Goal: Browse casually: Explore the website without a specific task or goal

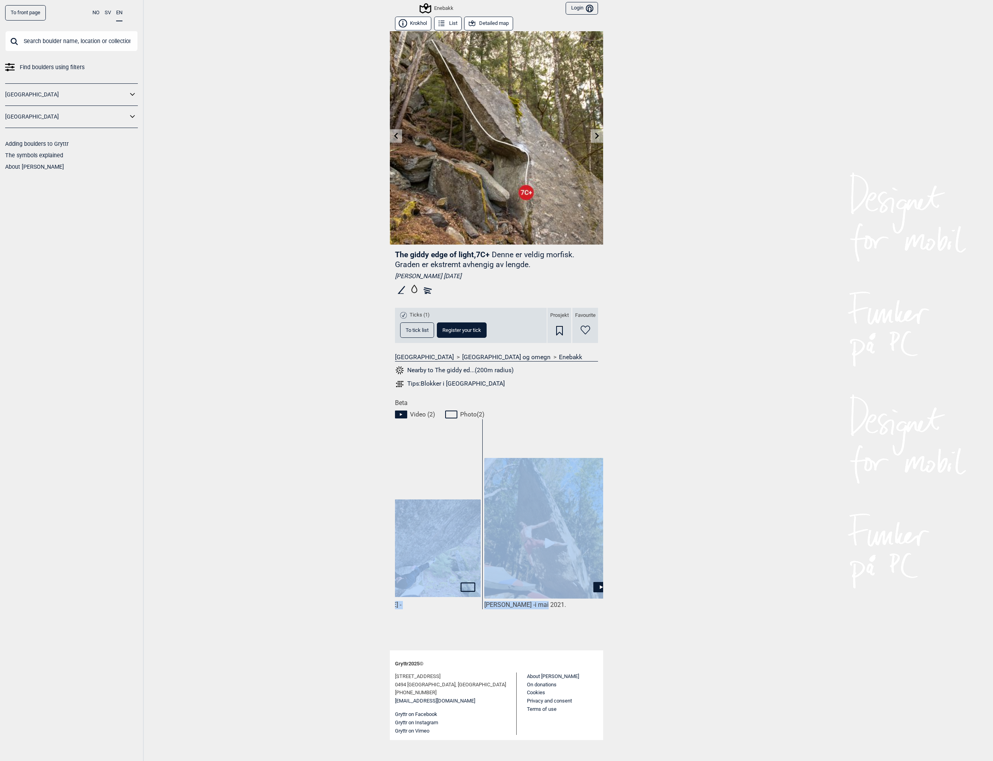
scroll to position [0, 326]
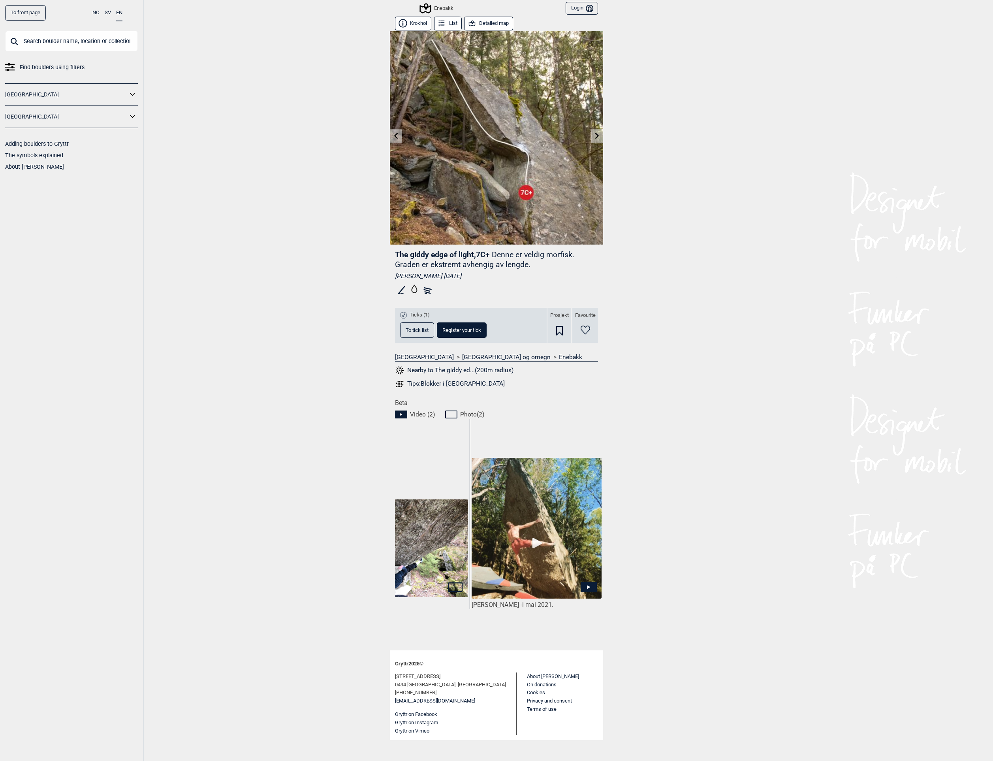
drag, startPoint x: 456, startPoint y: 631, endPoint x: 604, endPoint y: 623, distance: 147.6
click at [696, 630] on div "To front page NO SV EN Find boulders using filters [GEOGRAPHIC_DATA] [GEOGRAPHI…" at bounding box center [496, 380] width 993 height 761
click at [398, 136] on icon at bounding box center [396, 135] width 6 height 6
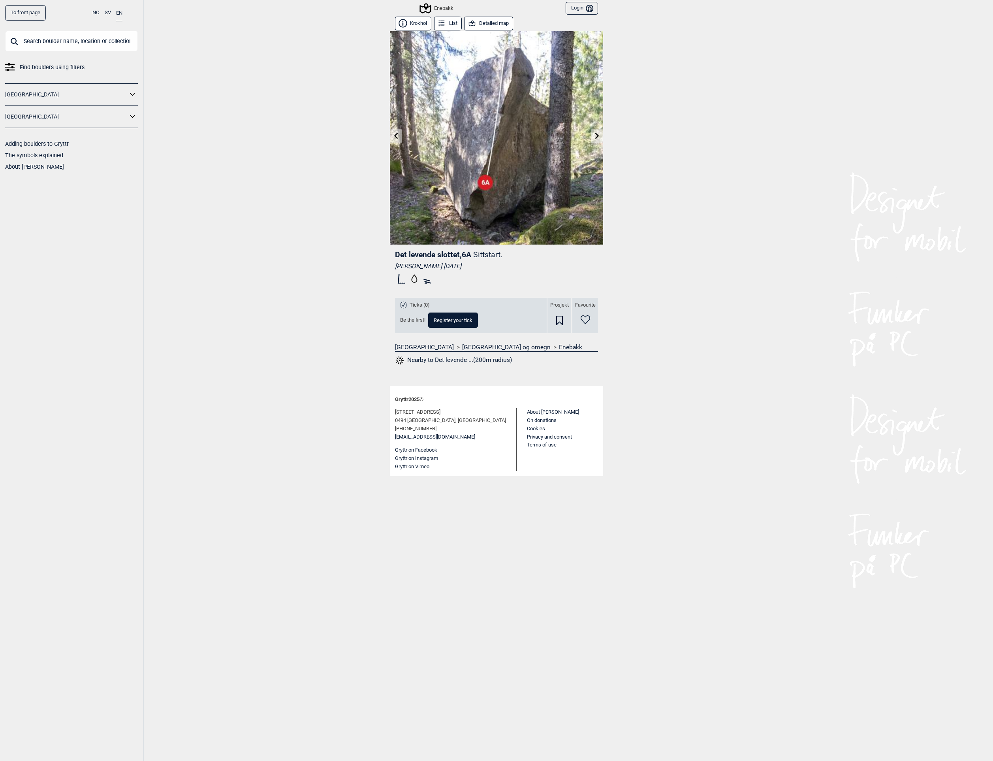
click at [594, 136] on icon at bounding box center [597, 135] width 6 height 6
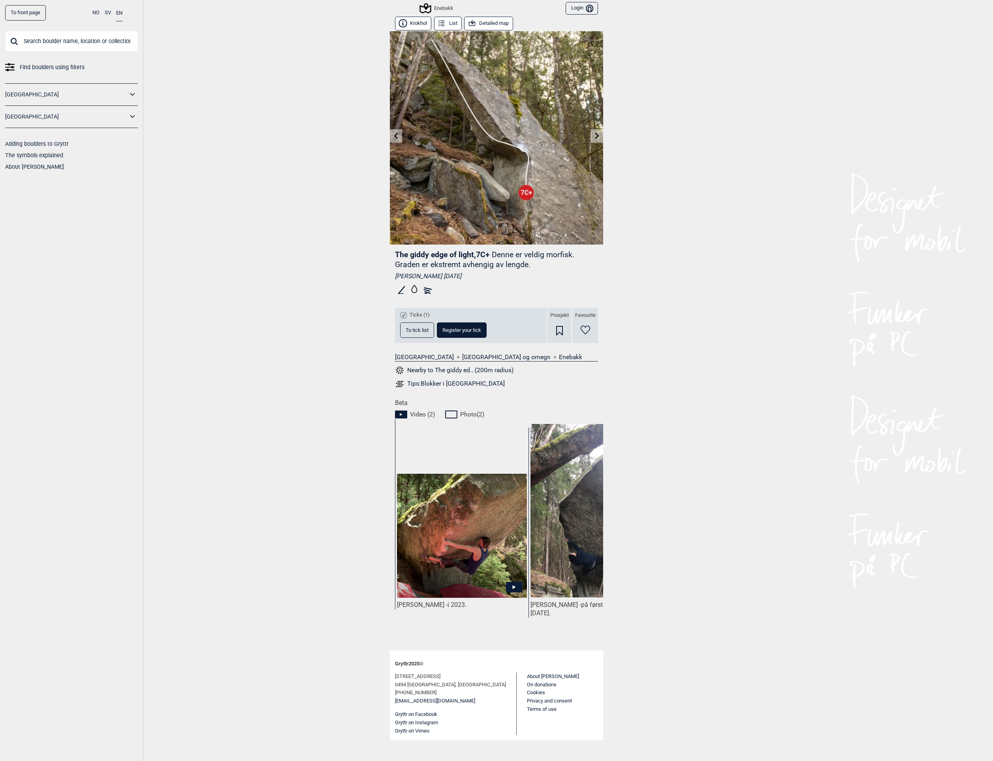
click at [594, 136] on icon at bounding box center [597, 135] width 6 height 6
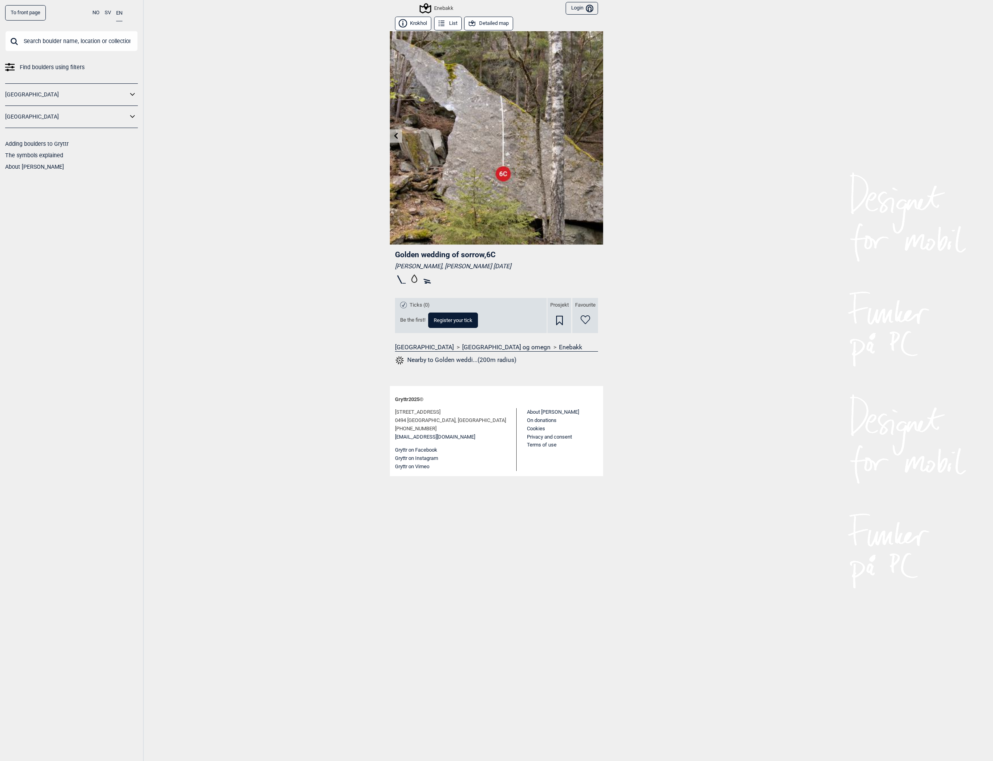
click at [594, 136] on img at bounding box center [496, 137] width 213 height 213
click at [396, 136] on icon at bounding box center [396, 135] width 6 height 6
